Goal: Task Accomplishment & Management: Manage account settings

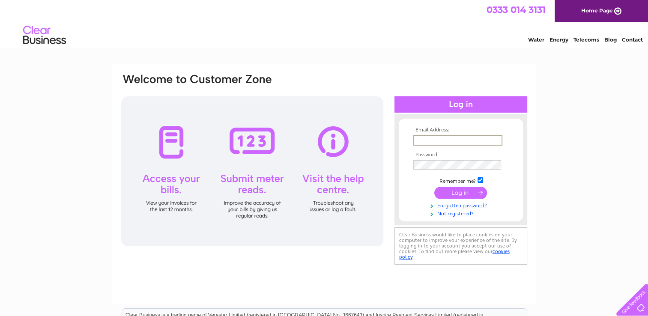
click at [449, 140] on input "text" at bounding box center [457, 140] width 89 height 10
click at [473, 136] on input "text" at bounding box center [457, 140] width 89 height 10
type input "[EMAIL_ADDRESS][DOMAIN_NAME]"
click at [476, 193] on input "submit" at bounding box center [460, 192] width 53 height 12
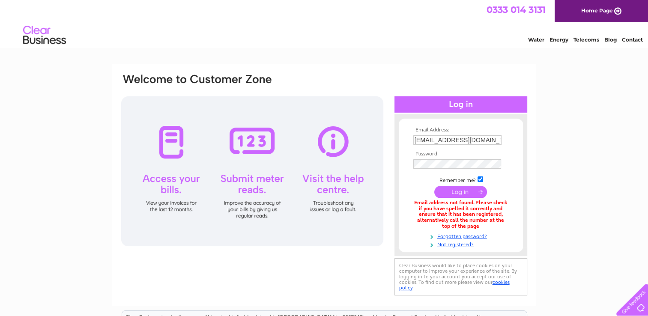
click at [427, 159] on td at bounding box center [460, 164] width 99 height 14
click at [469, 138] on input "[EMAIL_ADDRESS][DOMAIN_NAME]" at bounding box center [457, 140] width 89 height 10
click at [497, 138] on input "[EMAIL_ADDRESS][DOMAIN_NAME]" at bounding box center [457, 140] width 89 height 10
type input "c"
click at [477, 138] on input "text" at bounding box center [457, 140] width 89 height 10
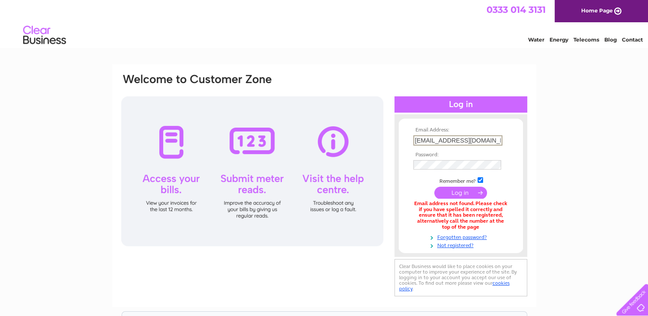
type input "[EMAIL_ADDRESS][DOMAIN_NAME]"
click at [469, 193] on input "submit" at bounding box center [460, 192] width 53 height 12
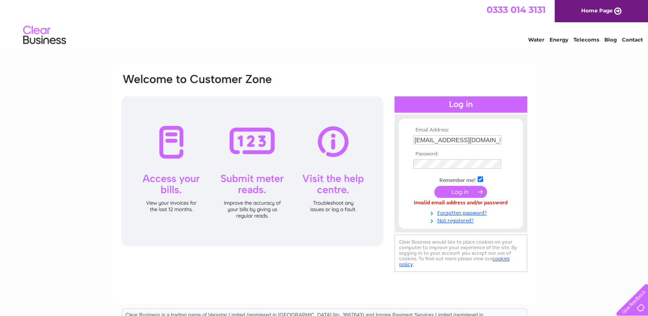
click at [464, 192] on input "submit" at bounding box center [460, 192] width 53 height 12
